Goal: Navigation & Orientation: Find specific page/section

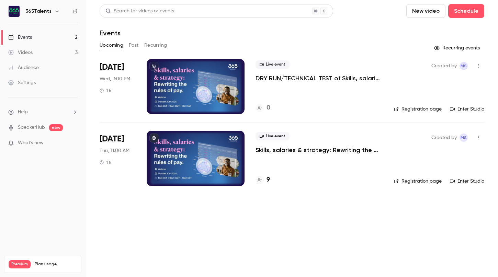
click at [268, 179] on h4 "9" at bounding box center [268, 180] width 3 height 9
